Goal: Ask a question

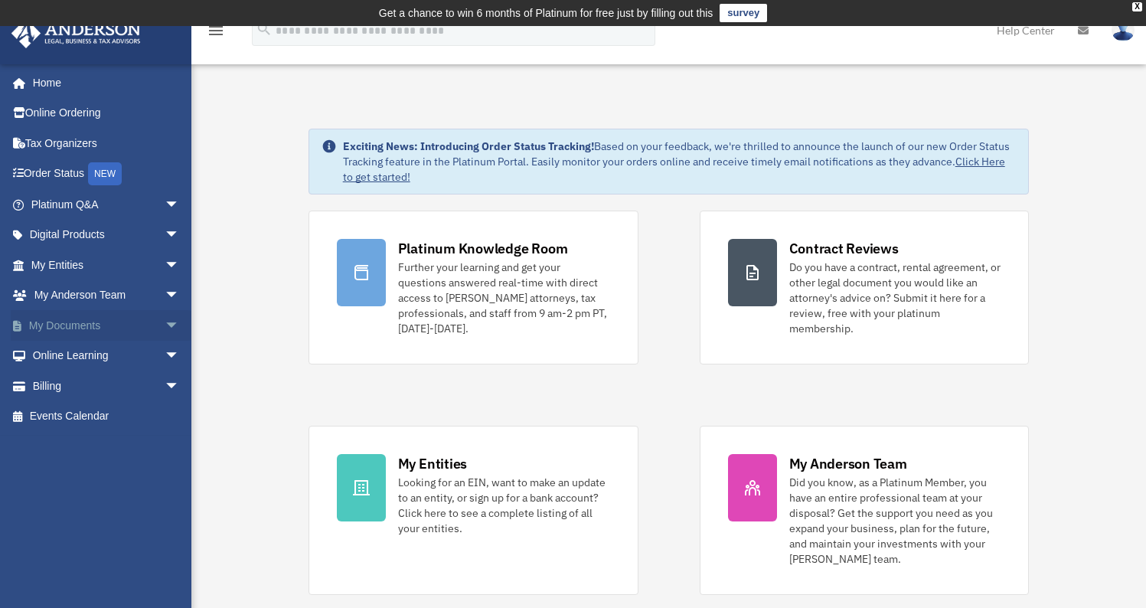
click at [165, 323] on span "arrow_drop_down" at bounding box center [180, 325] width 31 height 31
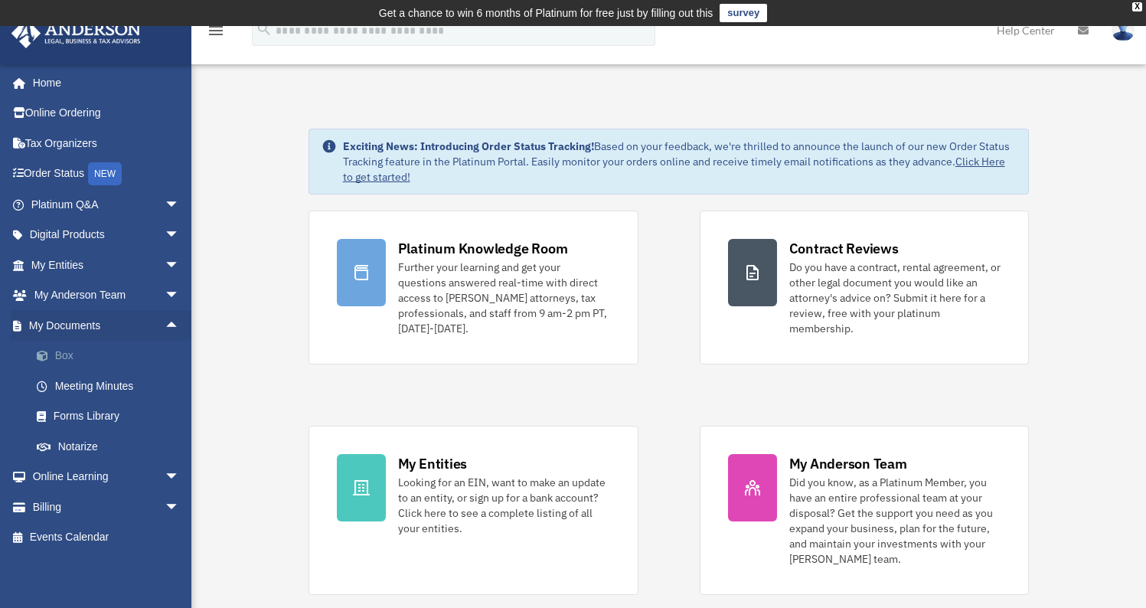
click at [77, 358] on link "Box" at bounding box center [111, 356] width 181 height 31
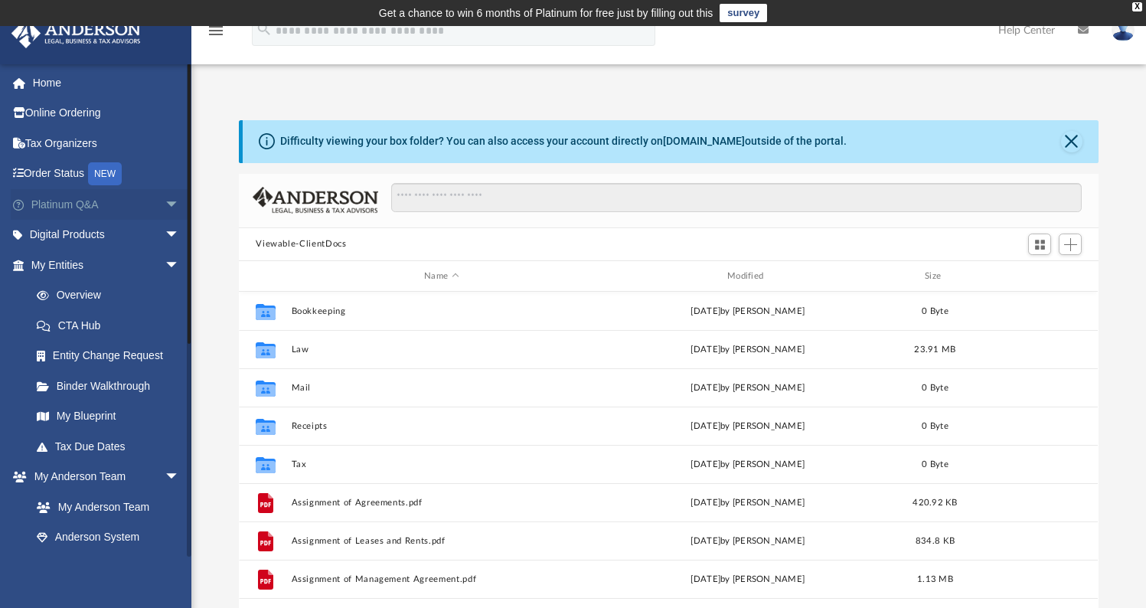
click at [165, 201] on span "arrow_drop_down" at bounding box center [180, 204] width 31 height 31
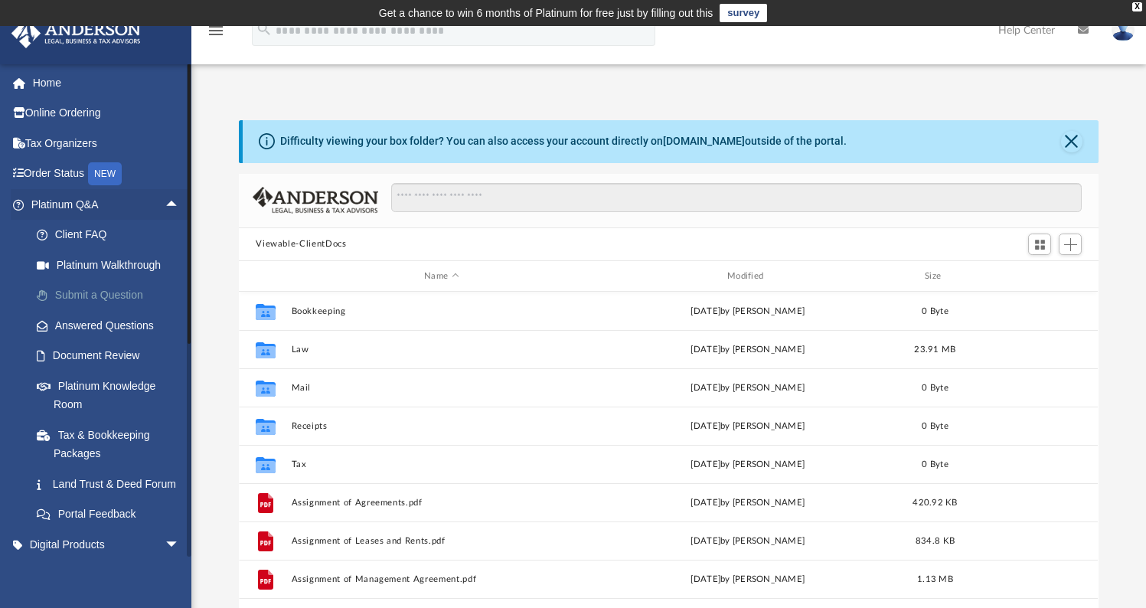
click at [109, 296] on link "Submit a Question" at bounding box center [111, 295] width 181 height 31
